Goal: Information Seeking & Learning: Learn about a topic

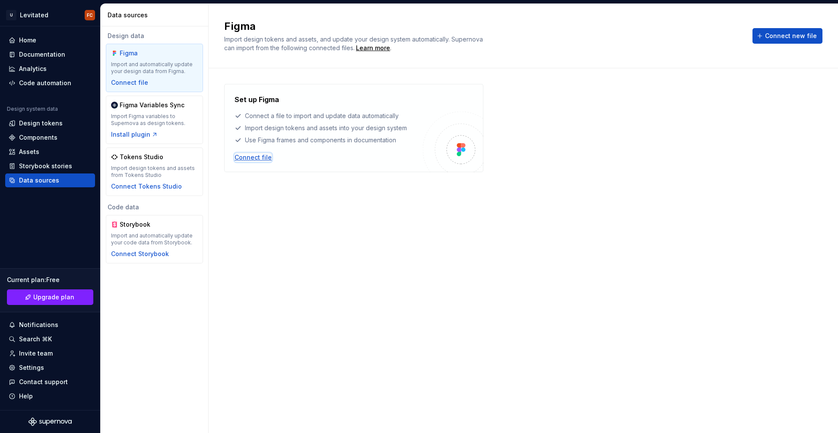
click at [263, 159] on div "Connect file" at bounding box center [253, 157] width 37 height 9
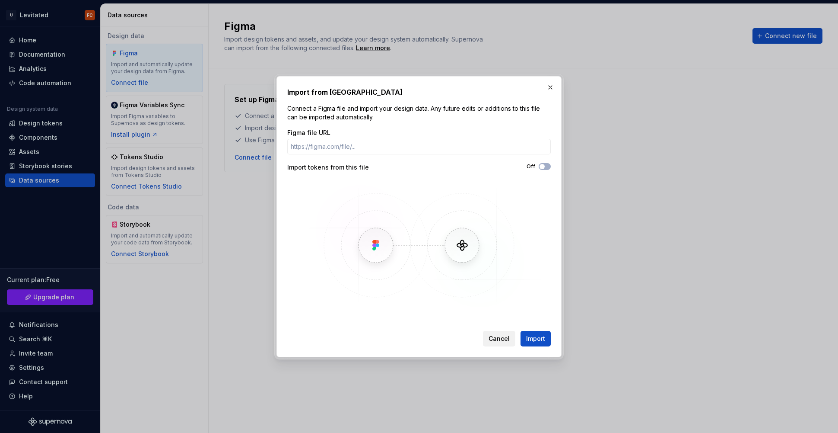
click at [503, 340] on span "Cancel" at bounding box center [499, 338] width 21 height 9
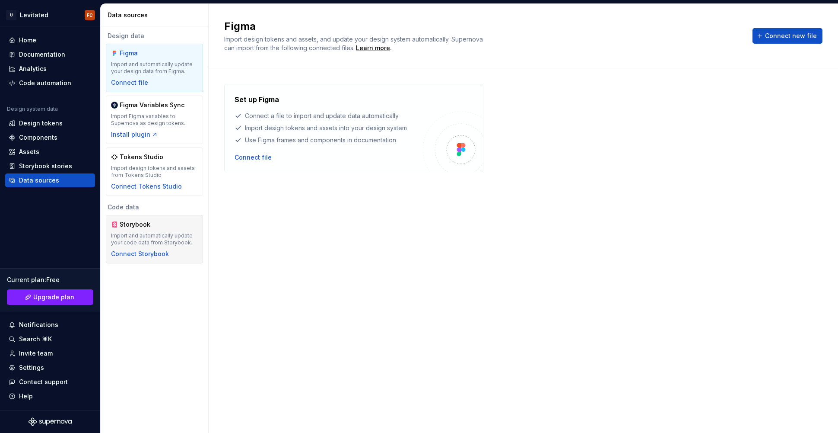
click at [158, 232] on div "Storybook Import and automatically update your code data from Storybook. Connec…" at bounding box center [154, 239] width 87 height 38
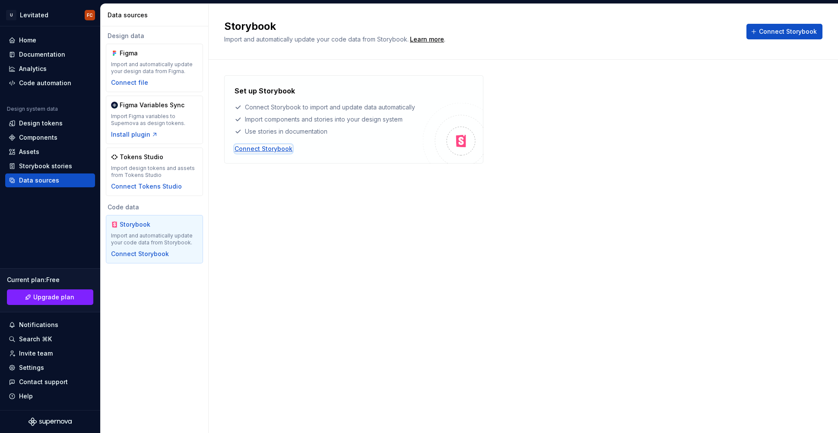
click at [273, 150] on div "Connect Storybook" at bounding box center [264, 148] width 58 height 9
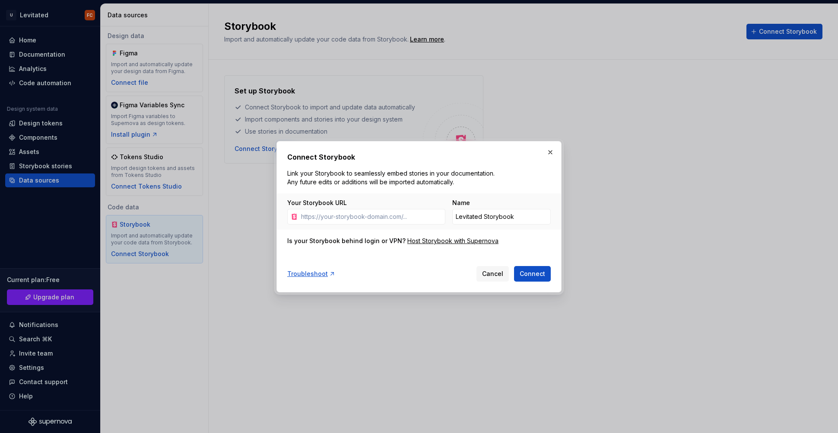
click at [329, 172] on p "Link your Storybook to seamlessly embed stories in your documentation. Any futu…" at bounding box center [392, 177] width 211 height 17
click at [502, 274] on span "Cancel" at bounding box center [492, 273] width 21 height 9
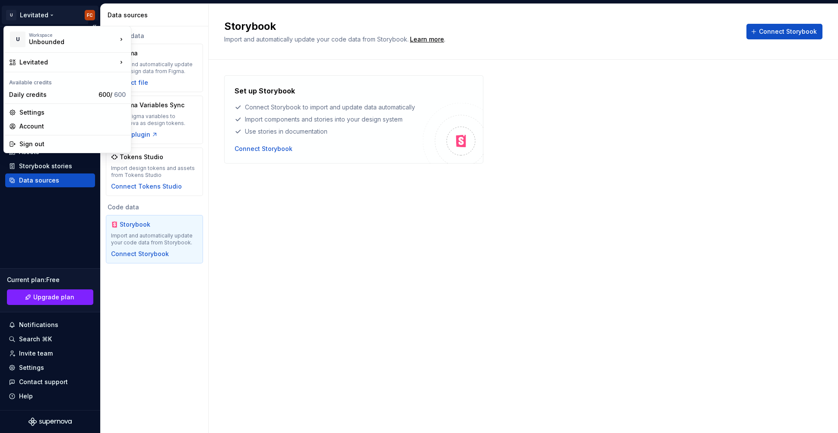
click at [34, 15] on html "U Levitated FC Home Documentation Analytics Code automation Design system data …" at bounding box center [419, 216] width 838 height 433
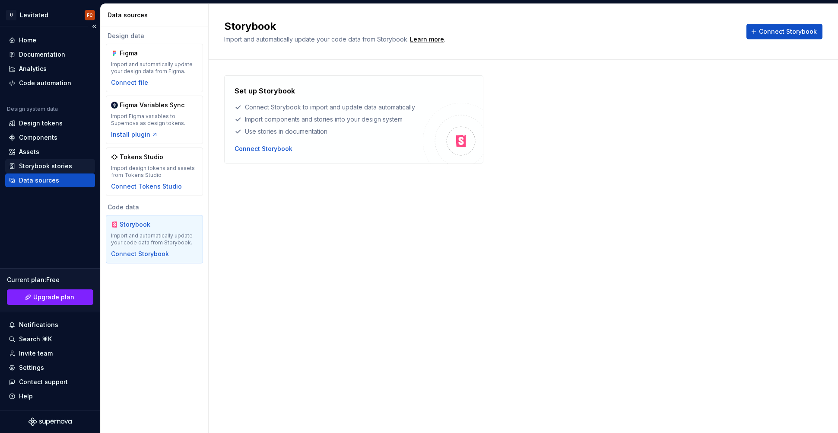
click at [51, 165] on div "Storybook stories" at bounding box center [45, 166] width 53 height 9
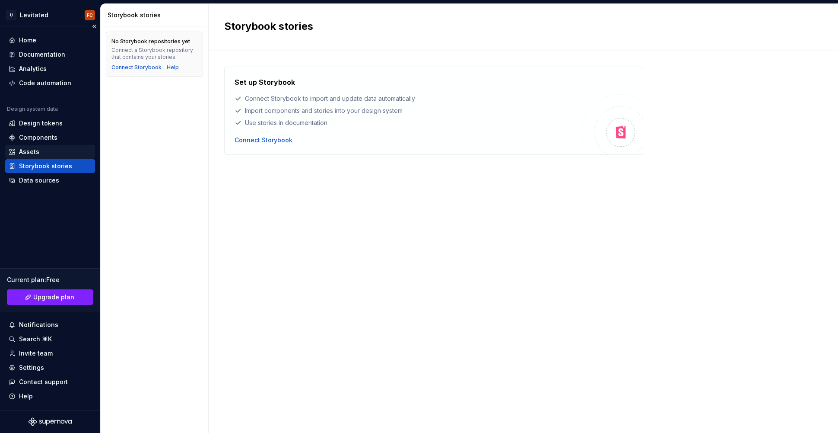
click at [47, 153] on div "Assets" at bounding box center [50, 151] width 83 height 9
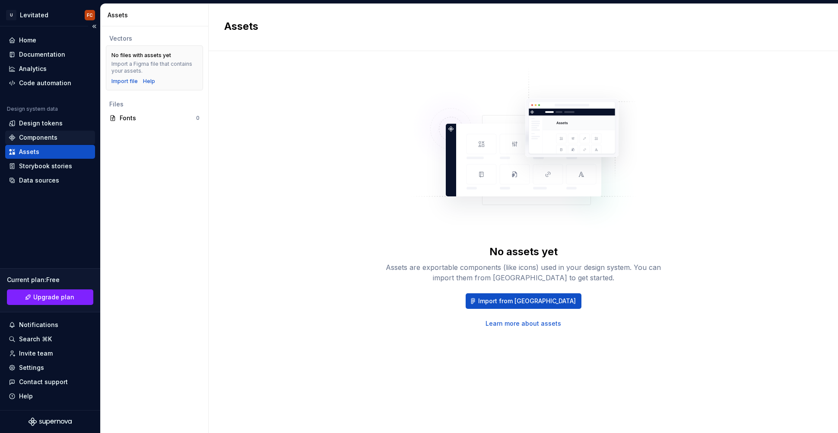
click at [48, 134] on div "Components" at bounding box center [38, 137] width 38 height 9
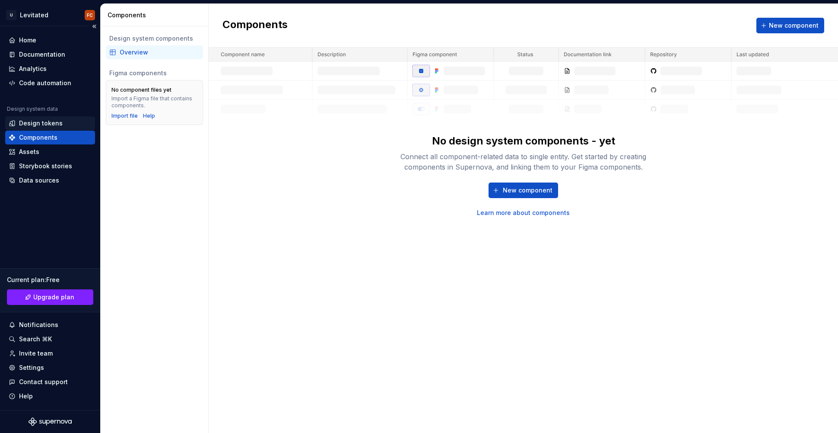
click at [50, 120] on div "Design tokens" at bounding box center [41, 123] width 44 height 9
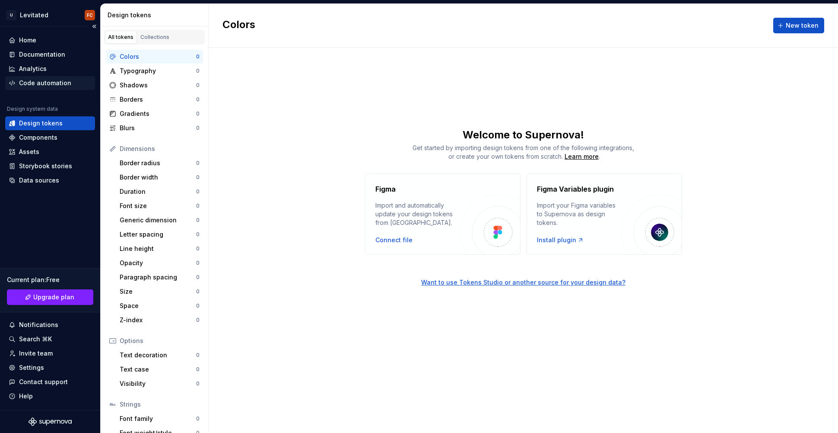
click at [55, 82] on div "Code automation" at bounding box center [45, 83] width 52 height 9
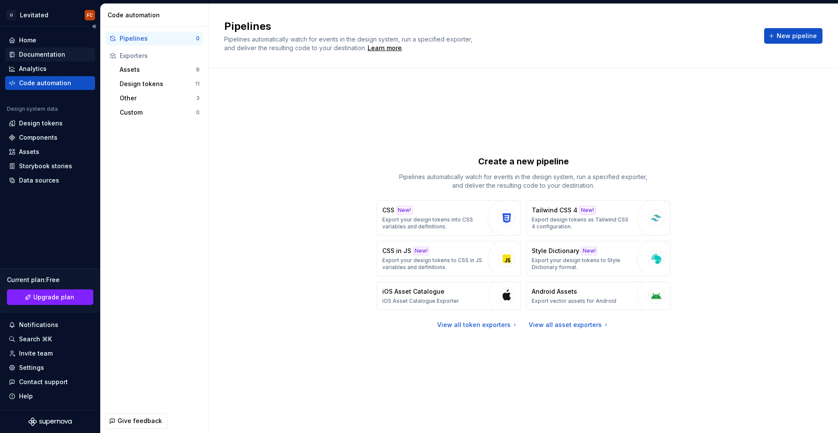
click at [32, 57] on div "Documentation" at bounding box center [42, 54] width 46 height 9
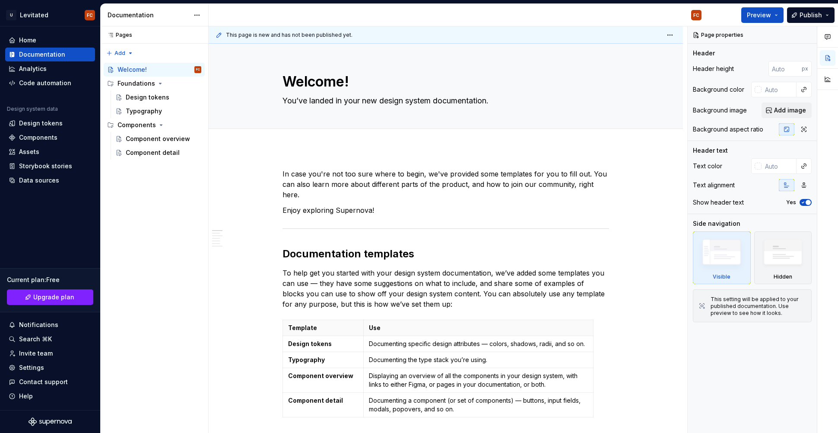
type textarea "*"
